Goal: Submit feedback/report problem

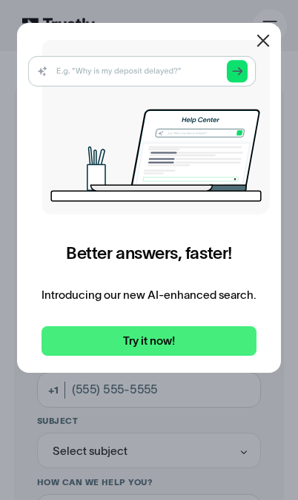
click at [209, 338] on link "Try it now!" at bounding box center [148, 341] width 215 height 30
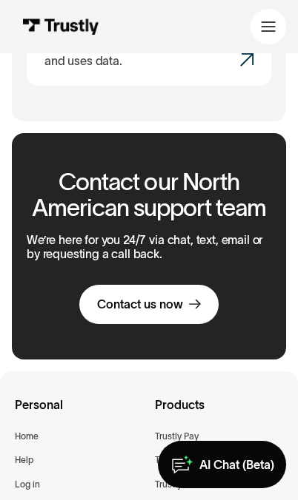
scroll to position [1877, 0]
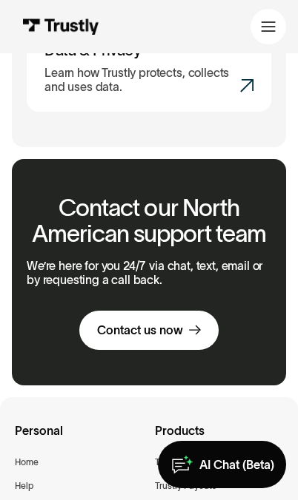
click at [194, 326] on icon at bounding box center [195, 332] width 12 height 12
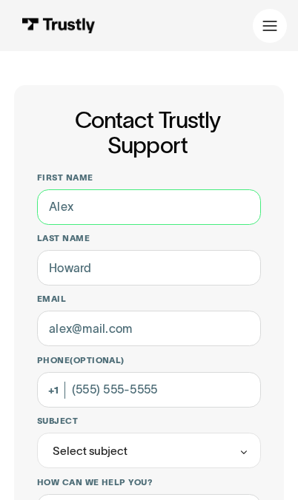
click at [216, 205] on input "First name" at bounding box center [149, 207] width 224 height 36
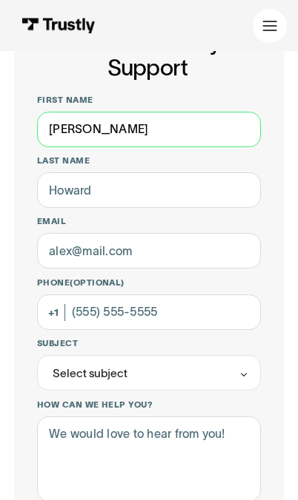
type input "Brent"
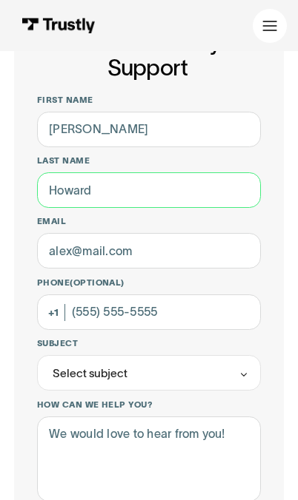
click at [190, 198] on input "Last name" at bounding box center [149, 190] width 224 height 36
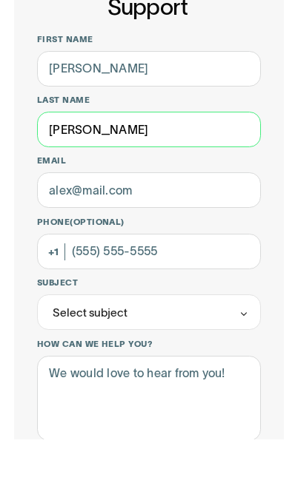
type input "James"
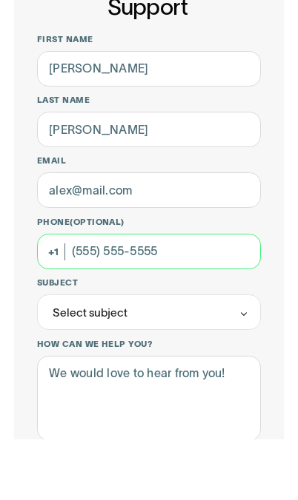
click at [209, 295] on input "Phone (Optional)" at bounding box center [149, 313] width 224 height 36
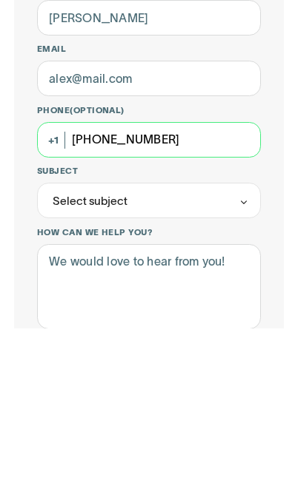
type input "(352) 857-9873"
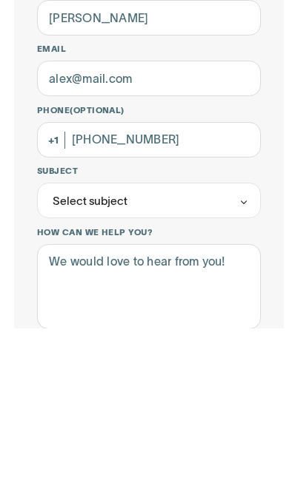
click at [212, 355] on div "Select subject" at bounding box center [149, 373] width 224 height 36
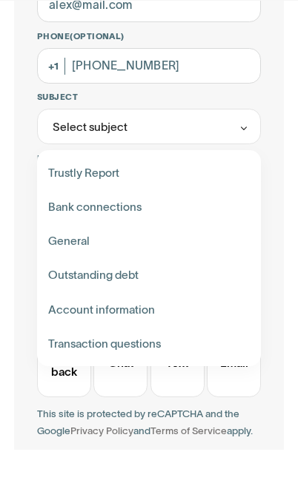
scroll to position [286, 0]
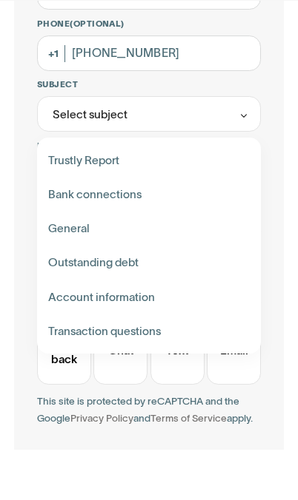
click at [211, 262] on div "Contact Trustly Support" at bounding box center [149, 279] width 212 height 34
type input "*******"
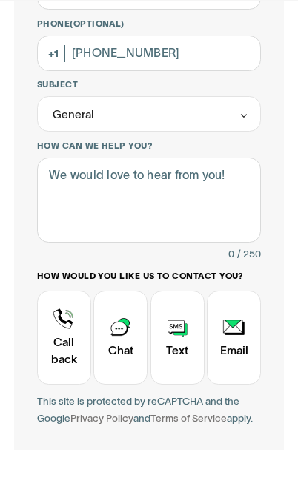
click at [61, 360] on div "Contact Trustly Support" at bounding box center [64, 387] width 54 height 93
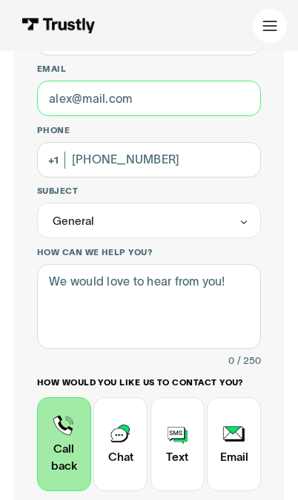
click at [217, 101] on input "Email" at bounding box center [149, 99] width 224 height 36
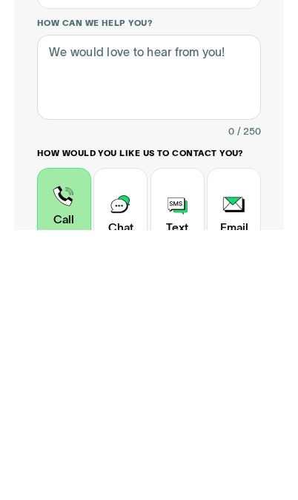
scroll to position [198, 0]
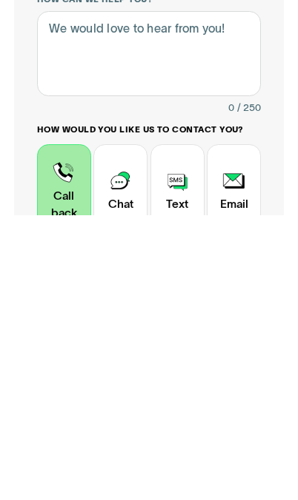
type input "jdog877@gmail.com"
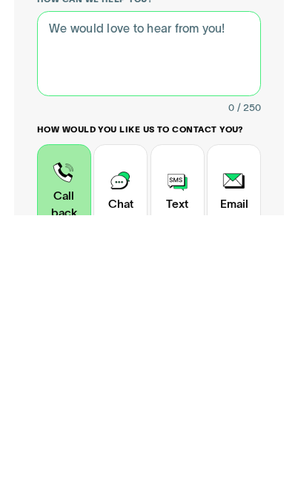
click at [201, 297] on textarea "How can we help you?" at bounding box center [149, 339] width 224 height 85
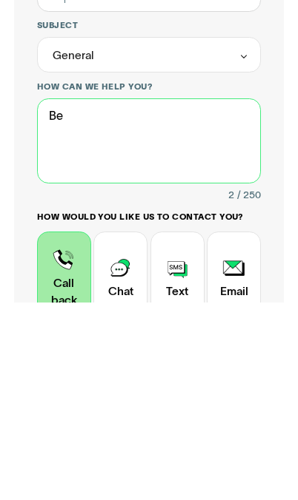
type textarea "B"
type textarea "Money not accounted"
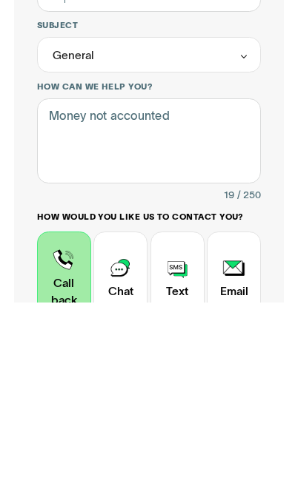
scroll to position [346, 0]
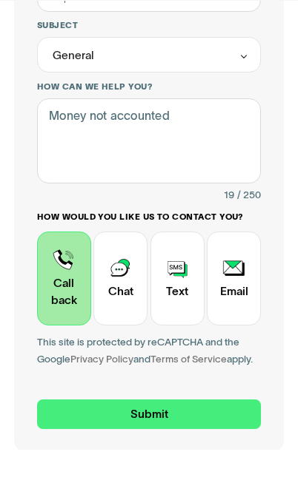
click at [212, 450] on input "Submit" at bounding box center [149, 465] width 224 height 30
type input "+13528579873"
